Goal: Task Accomplishment & Management: Manage account settings

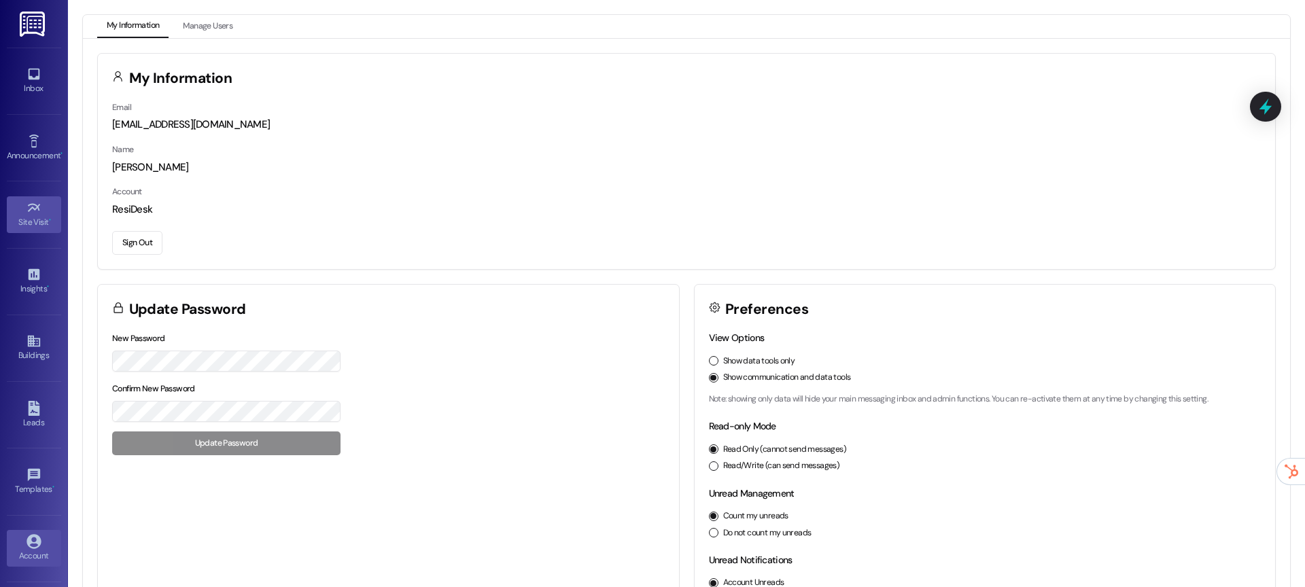
click at [37, 205] on icon at bounding box center [34, 207] width 15 height 15
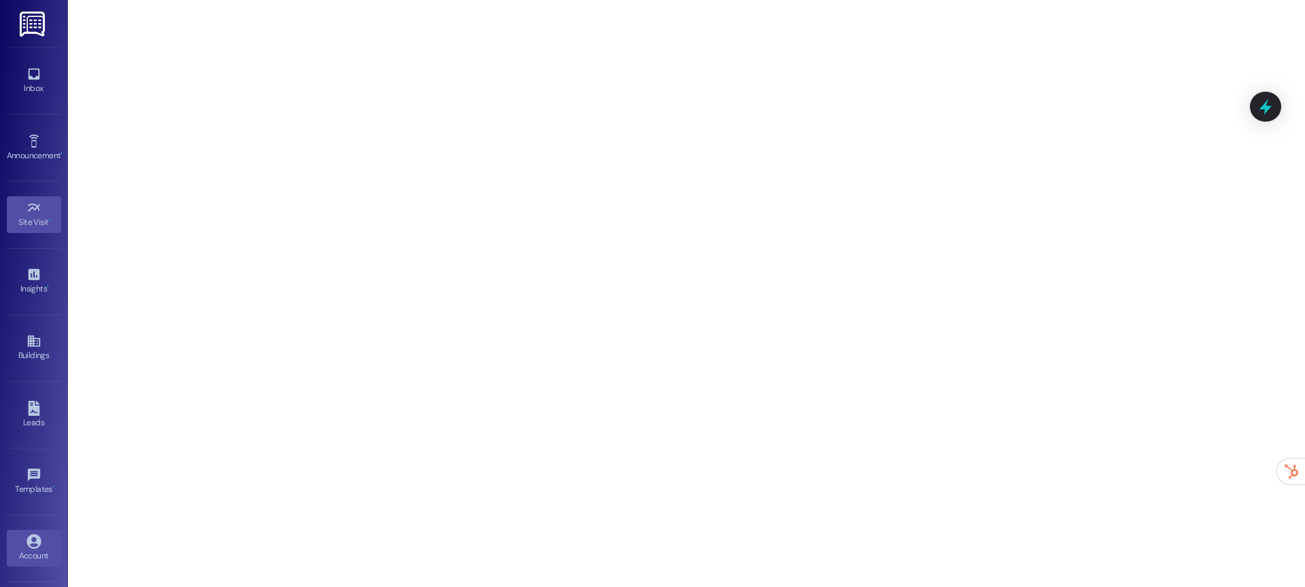
click at [35, 550] on div "Account" at bounding box center [34, 556] width 68 height 14
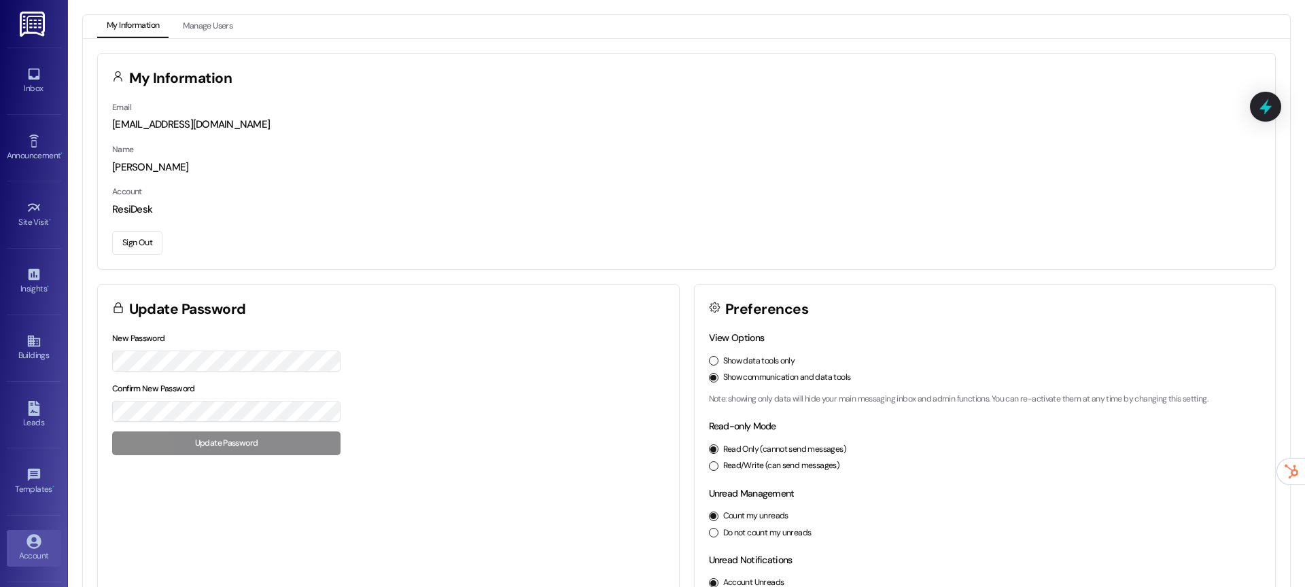
click at [145, 241] on button "Sign Out" at bounding box center [137, 243] width 50 height 24
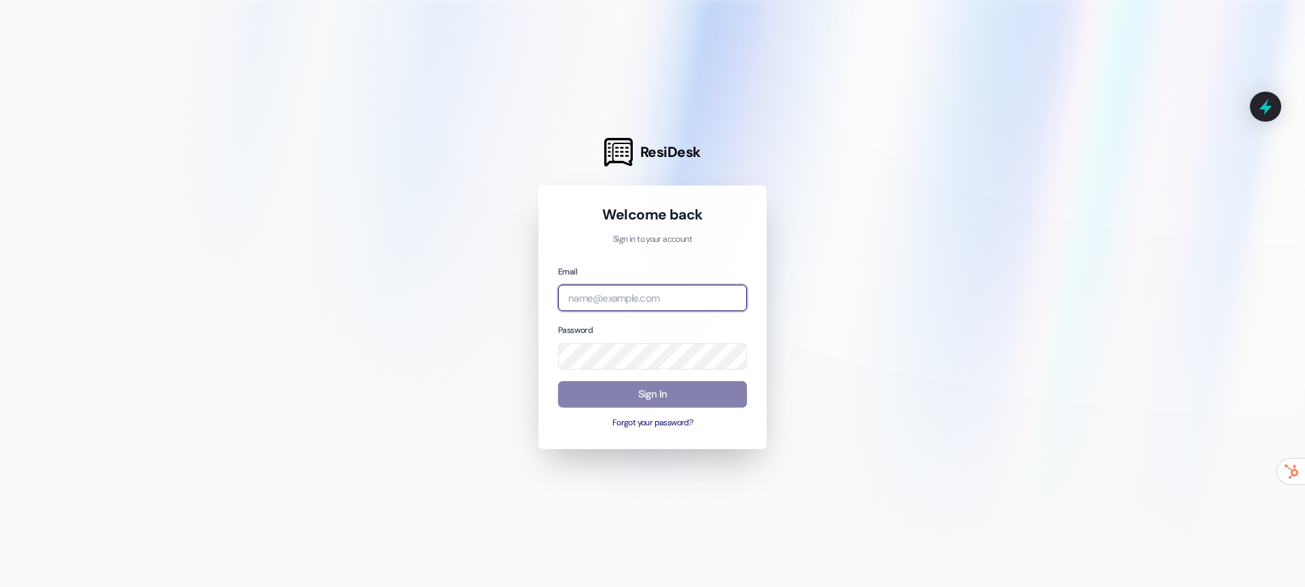
click at [645, 293] on input "email" at bounding box center [652, 298] width 189 height 27
type input "[EMAIL_ADDRESS][DOMAIN_NAME]"
